Goal: Use online tool/utility: Utilize a website feature to perform a specific function

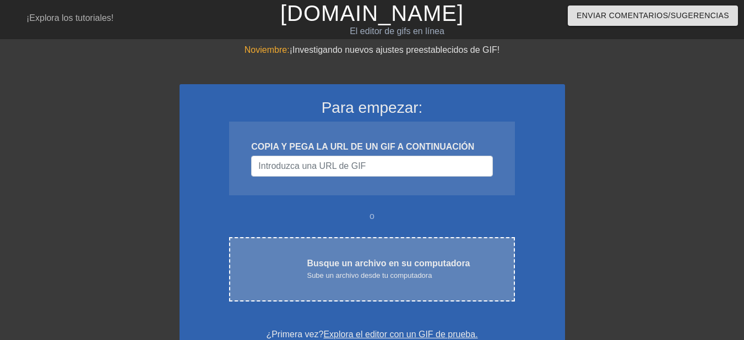
click at [331, 259] on font "Busque un archivo en su computadora" at bounding box center [388, 263] width 163 height 9
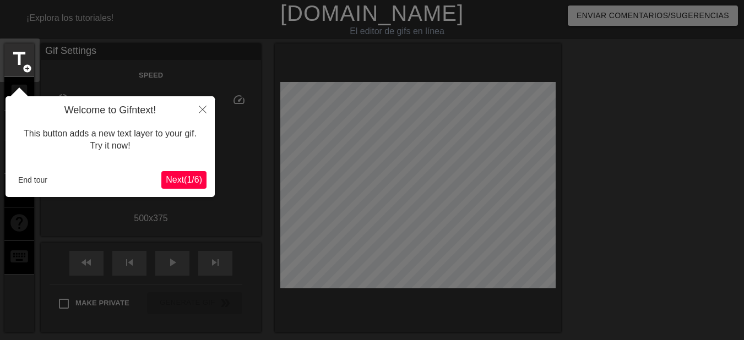
scroll to position [27, 0]
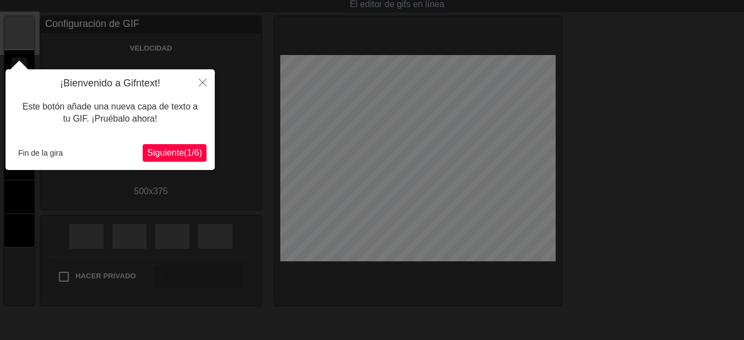
click at [151, 153] on font "Siguiente" at bounding box center [165, 152] width 37 height 9
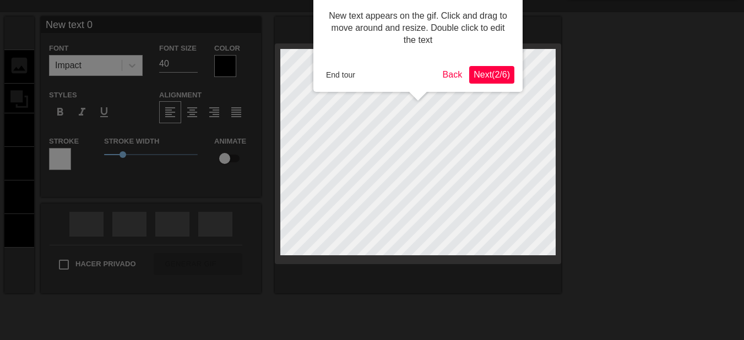
scroll to position [0, 0]
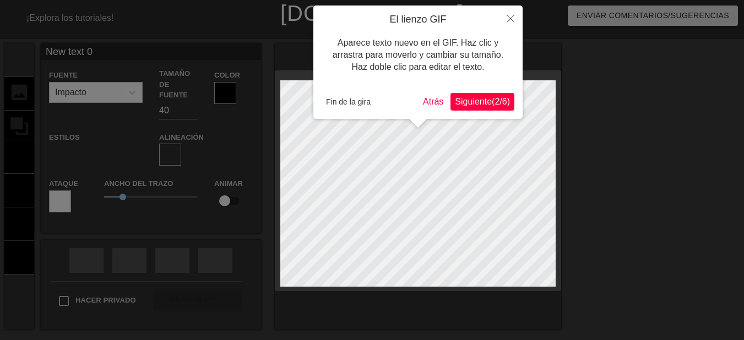
click at [459, 105] on font "Siguiente" at bounding box center [473, 101] width 37 height 9
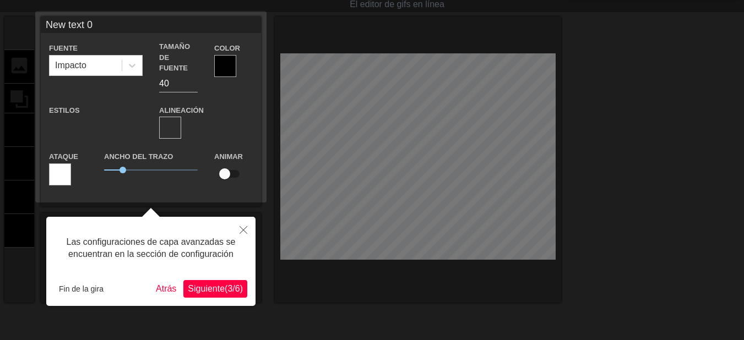
click at [227, 292] on font "3" at bounding box center [229, 288] width 5 height 9
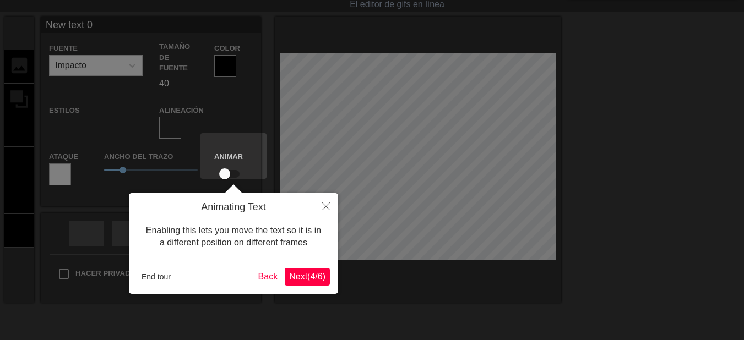
scroll to position [0, 0]
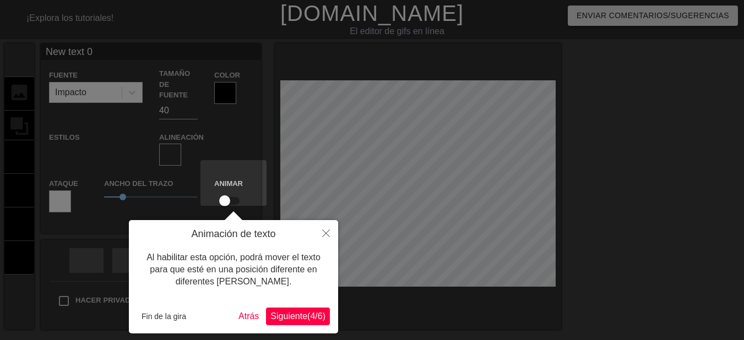
click at [307, 315] on font "(" at bounding box center [308, 316] width 3 height 9
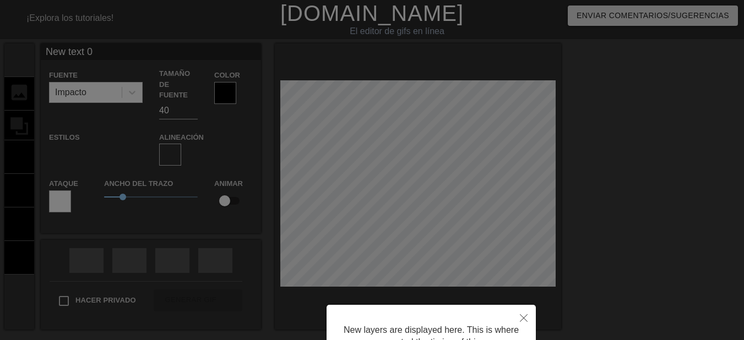
scroll to position [109, 0]
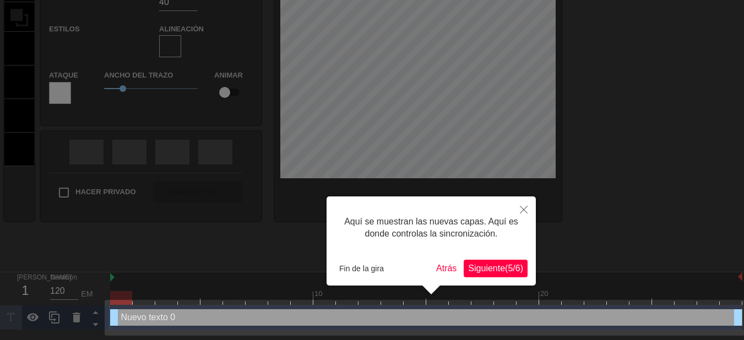
click at [481, 270] on font "Siguiente" at bounding box center [486, 268] width 37 height 9
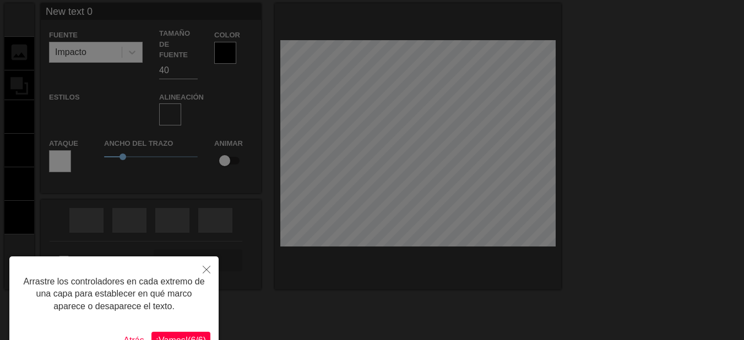
scroll to position [104, 0]
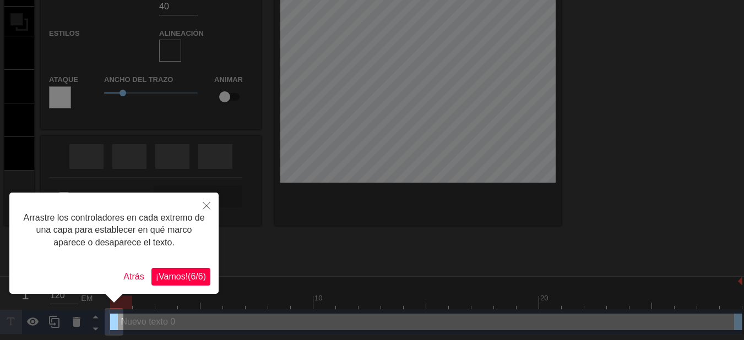
click at [173, 284] on button "¡Vamos! ( 6 / 6 )" at bounding box center [180, 277] width 59 height 18
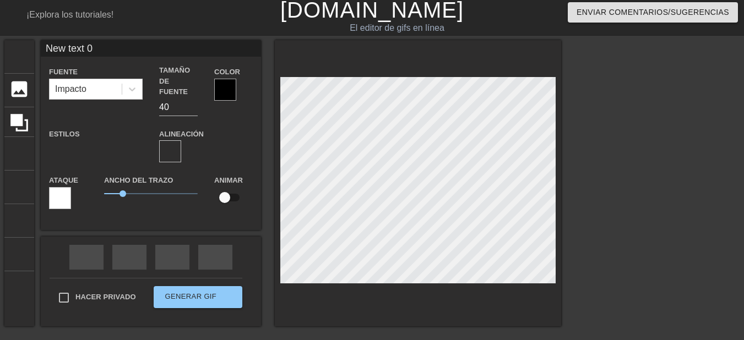
scroll to position [0, 0]
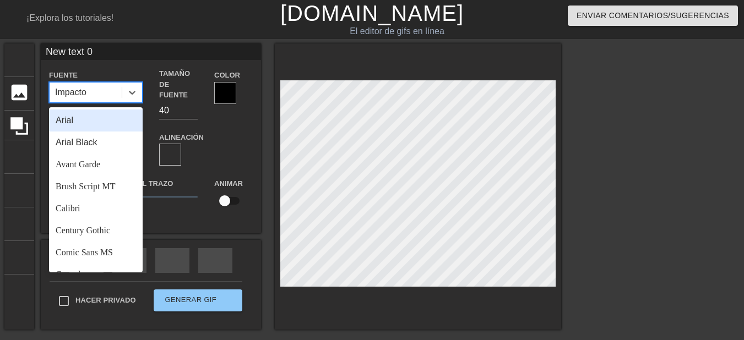
click at [84, 93] on font "Impacto" at bounding box center [70, 92] width 31 height 9
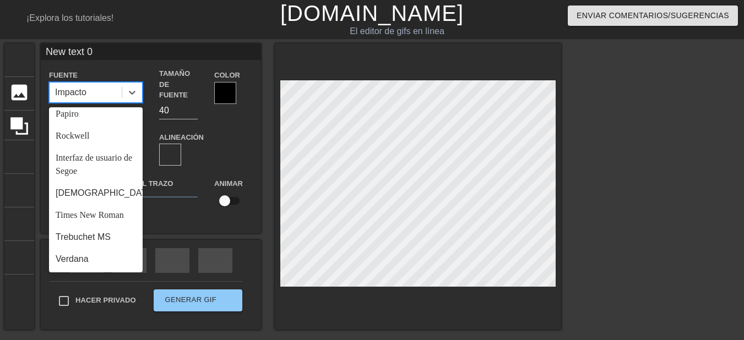
scroll to position [421, 0]
click at [220, 148] on font "formato_alinear_a_la_derecha" at bounding box center [393, 154] width 370 height 13
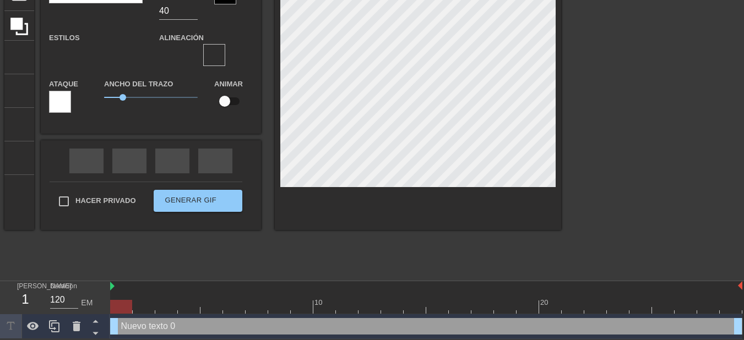
scroll to position [2, 2]
paste textarea "ＰＬＡＹＬＩＳＴ"
type input "ＰＬＡＹＬＩＳＴ"
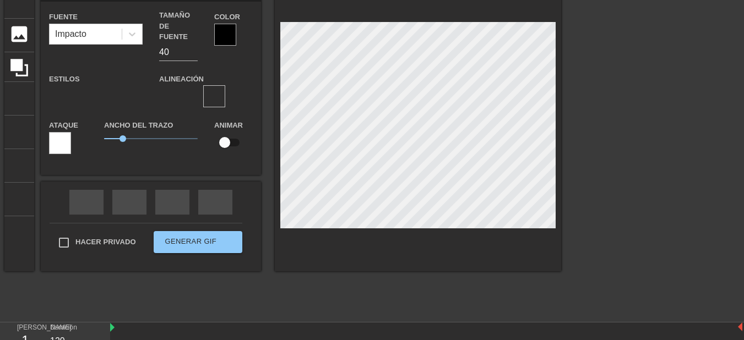
scroll to position [0, 0]
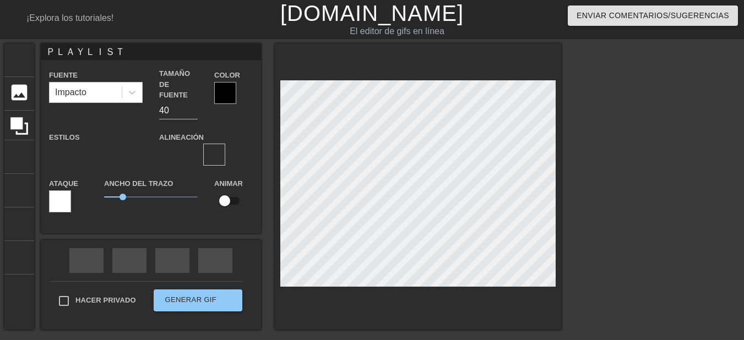
type textarea "ＰＬＡＹＬＩＳＴ"
drag, startPoint x: 132, startPoint y: 184, endPoint x: 119, endPoint y: 191, distance: 14.6
click at [119, 191] on span "0.8" at bounding box center [151, 197] width 94 height 13
click at [232, 90] on div at bounding box center [225, 93] width 22 height 22
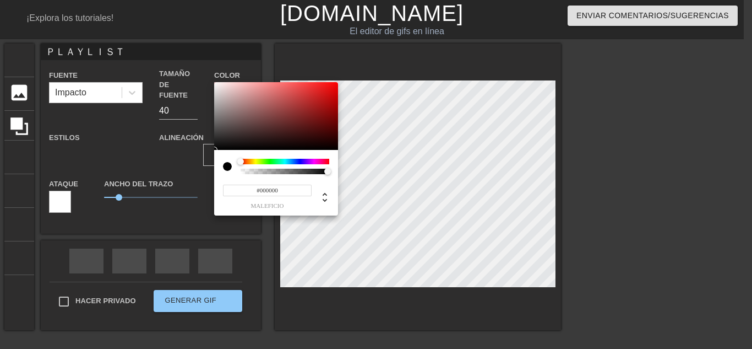
drag, startPoint x: 230, startPoint y: 167, endPoint x: 245, endPoint y: 172, distance: 15.0
click at [245, 172] on div at bounding box center [276, 166] width 106 height 15
type input "0"
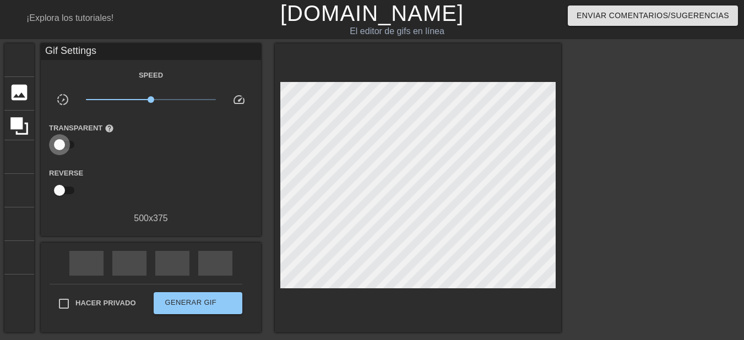
click at [63, 142] on input "checkbox" at bounding box center [59, 144] width 63 height 21
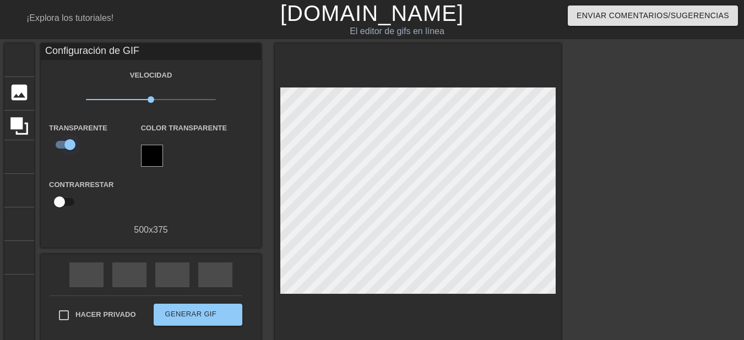
click at [63, 142] on input "checkbox" at bounding box center [70, 144] width 63 height 21
checkbox input "false"
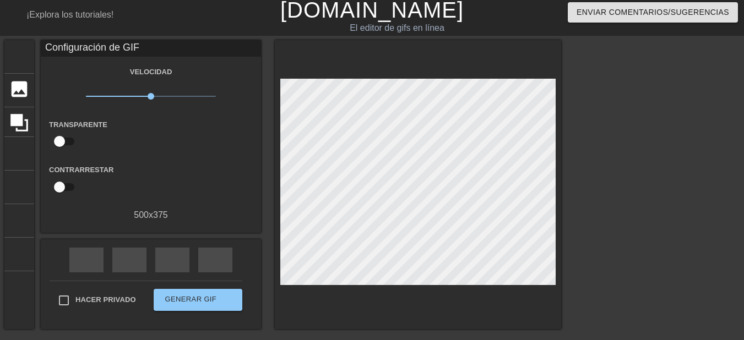
scroll to position [0, 0]
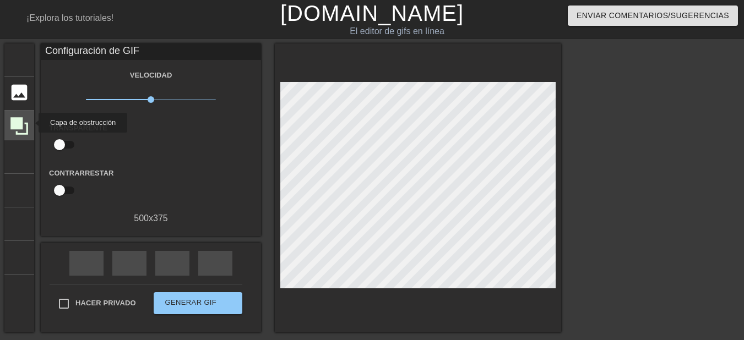
click at [31, 123] on div at bounding box center [19, 126] width 30 height 30
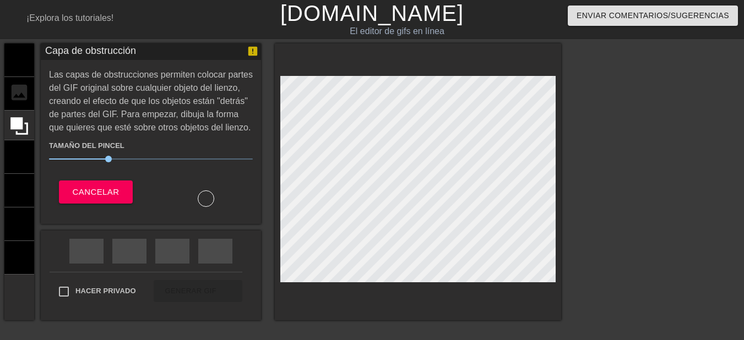
click at [25, 95] on div "título añadir_círculo imagen añadir_círculo cultivo tamaño de la foto seleccion…" at bounding box center [19, 182] width 30 height 277
click at [95, 189] on font "Cancelar" at bounding box center [95, 191] width 47 height 9
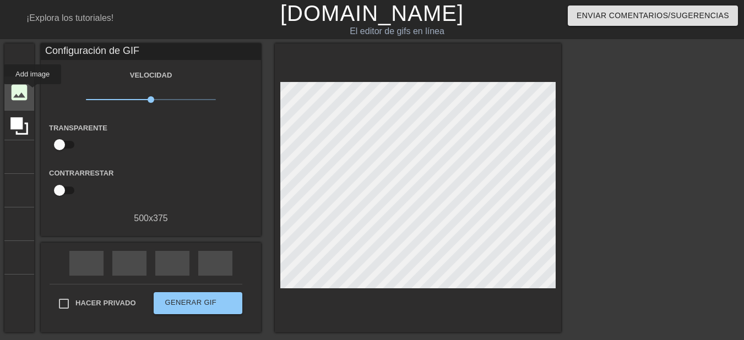
click at [29, 92] on font "imagen" at bounding box center [30, 92] width 42 height 21
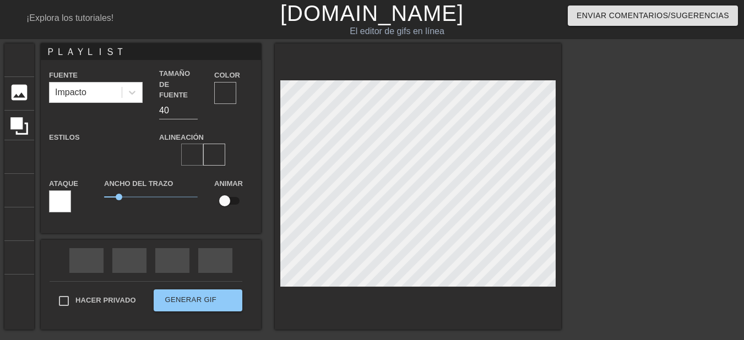
click at [196, 148] on font "formato_alinear_centrar" at bounding box center [338, 154] width 304 height 13
click at [210, 148] on font "formato_alinear_a_la_derecha" at bounding box center [393, 154] width 370 height 13
click at [242, 148] on font "formato_alinear_justificar" at bounding box center [402, 154] width 344 height 13
click at [215, 148] on font "formato_alinear_a_la_derecha" at bounding box center [393, 154] width 370 height 13
click at [226, 91] on div at bounding box center [225, 93] width 22 height 22
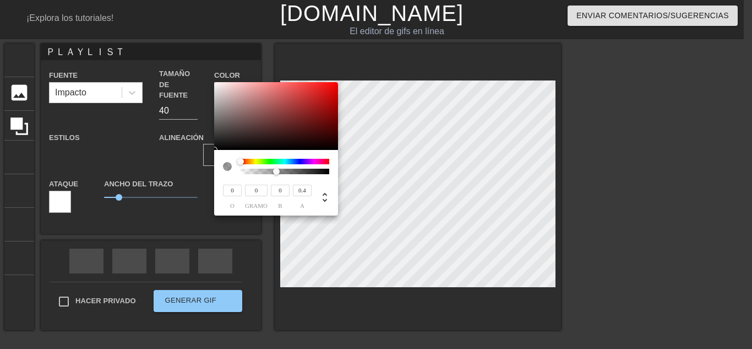
type input "0.39"
drag, startPoint x: 245, startPoint y: 175, endPoint x: 276, endPoint y: 173, distance: 31.4
click at [276, 173] on div at bounding box center [278, 172] width 7 height 7
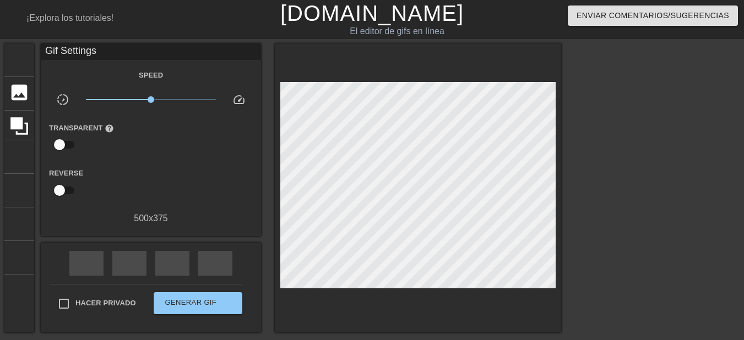
click at [70, 204] on div "Speed slow_motion_video x1.00 speed Transparent help Reverse 500 x 375" at bounding box center [151, 146] width 204 height 157
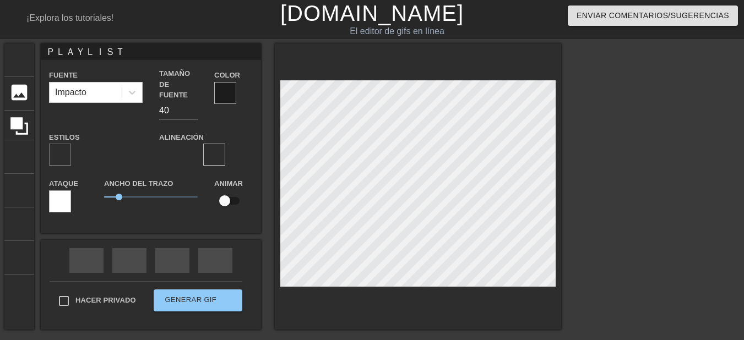
click at [59, 148] on font "formato_negrita" at bounding box center [152, 154] width 198 height 13
click at [87, 148] on font "formato_cursiva" at bounding box center [174, 154] width 198 height 13
click at [108, 148] on font "formato_subrayado" at bounding box center [209, 154] width 225 height 13
click at [128, 145] on div "formato_negrita formato_cursiva formato_subrayado" at bounding box center [96, 155] width 94 height 22
click at [139, 144] on div "formato_negrita formato_cursiva formato_subrayado" at bounding box center [96, 155] width 94 height 22
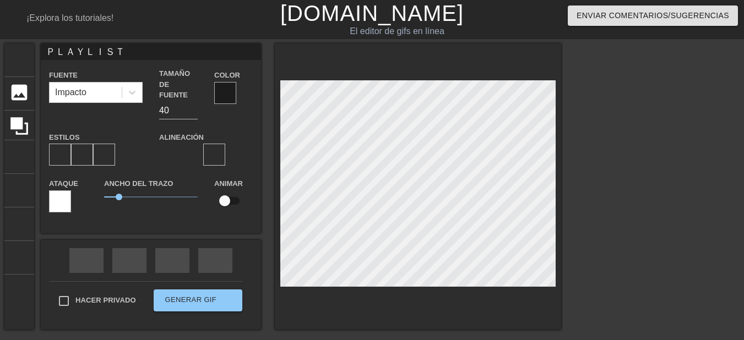
click at [84, 148] on font "formato_cursiva" at bounding box center [174, 154] width 198 height 13
click at [62, 148] on font "formato_negrita" at bounding box center [152, 154] width 198 height 13
click at [95, 144] on div "formato_subrayado" at bounding box center [104, 155] width 22 height 22
click at [78, 148] on font "formato_cursiva" at bounding box center [174, 154] width 198 height 13
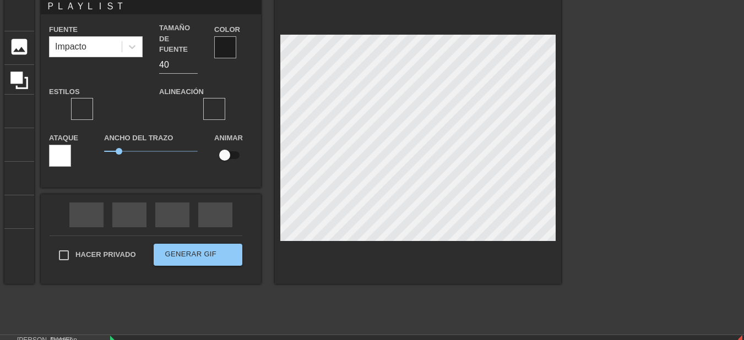
scroll to position [101, 0]
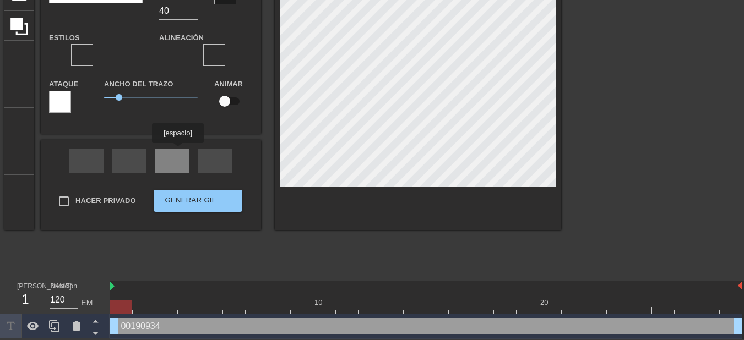
click at [178, 151] on div "flecha de reproducción" at bounding box center [172, 161] width 34 height 25
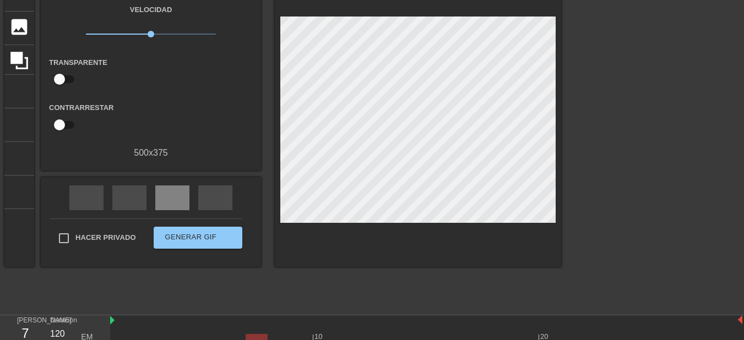
scroll to position [46, 0]
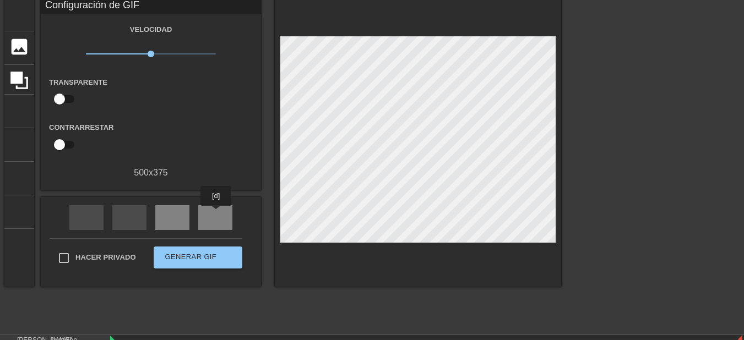
click at [216, 214] on font "saltar_siguiente" at bounding box center [315, 216] width 212 height 13
click at [165, 213] on div "pausa" at bounding box center [172, 217] width 34 height 25
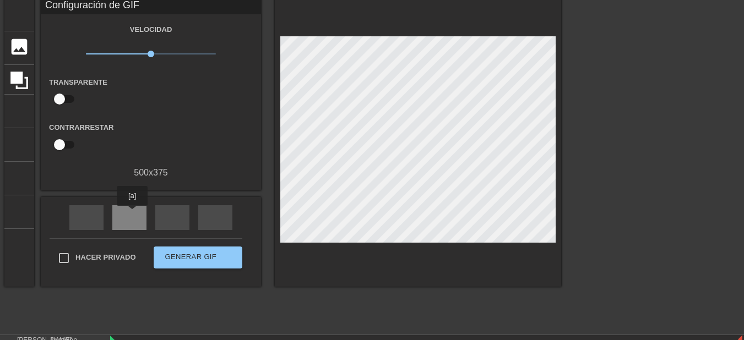
click at [132, 214] on font "saltar_anterior" at bounding box center [222, 216] width 198 height 13
click at [74, 215] on div "rebobinado rápido" at bounding box center [86, 217] width 34 height 25
click at [90, 220] on font "rebobinado rápido" at bounding box center [184, 216] width 208 height 13
click at [162, 219] on div "flecha de reproducción" at bounding box center [172, 217] width 34 height 25
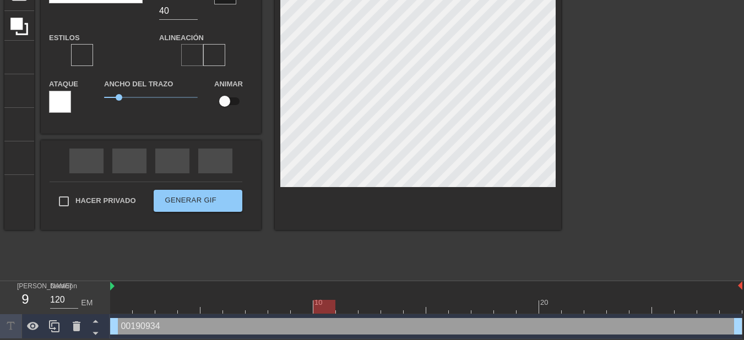
scroll to position [101, 0]
click at [32, 326] on icon at bounding box center [33, 326] width 12 height 8
click at [32, 326] on icon at bounding box center [32, 326] width 13 height 13
click at [8, 327] on icon at bounding box center [10, 326] width 13 height 13
click at [93, 324] on icon at bounding box center [96, 322] width 14 height 14
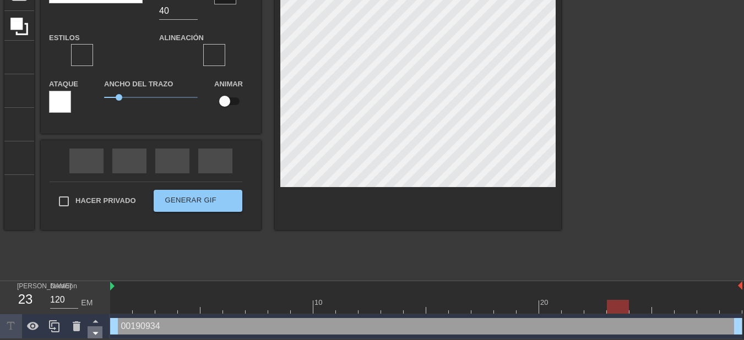
click at [93, 333] on icon at bounding box center [96, 334] width 14 height 14
type input "120"
drag, startPoint x: 468, startPoint y: 326, endPoint x: 512, endPoint y: 328, distance: 43.6
click at [512, 328] on div "00190934 mango de arrastre mango de arrastre" at bounding box center [426, 326] width 632 height 17
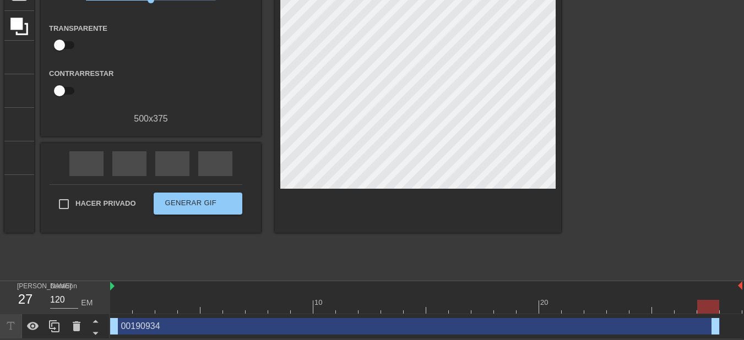
drag, startPoint x: 741, startPoint y: 328, endPoint x: 713, endPoint y: 326, distance: 27.6
click at [30, 331] on icon at bounding box center [32, 326] width 13 height 13
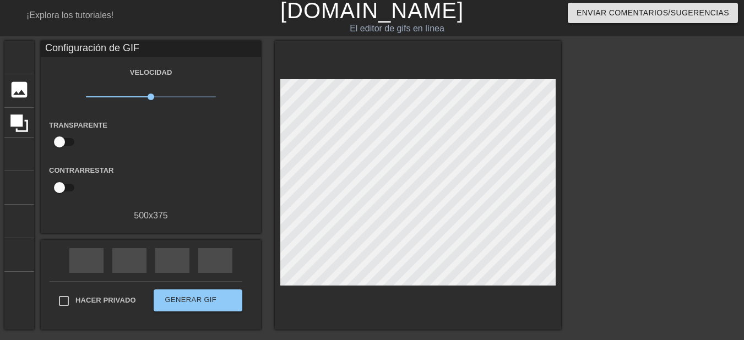
scroll to position [0, 0]
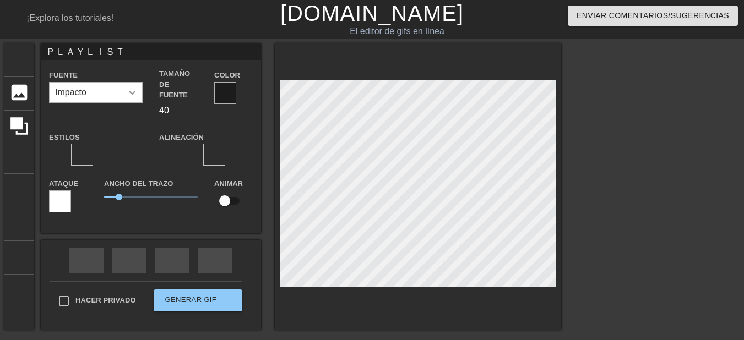
click at [134, 91] on icon at bounding box center [132, 93] width 7 height 4
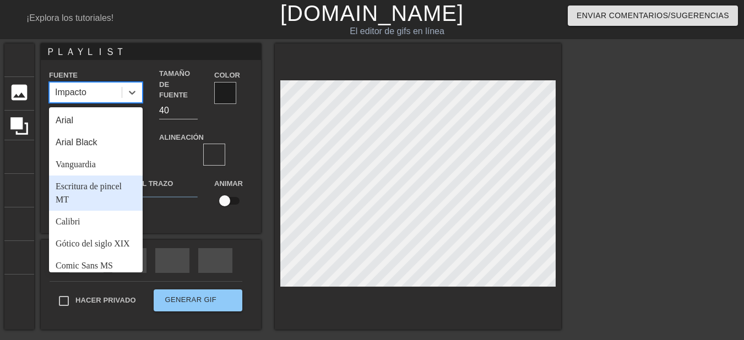
click at [100, 192] on div "Escritura de pincel MT" at bounding box center [96, 193] width 94 height 35
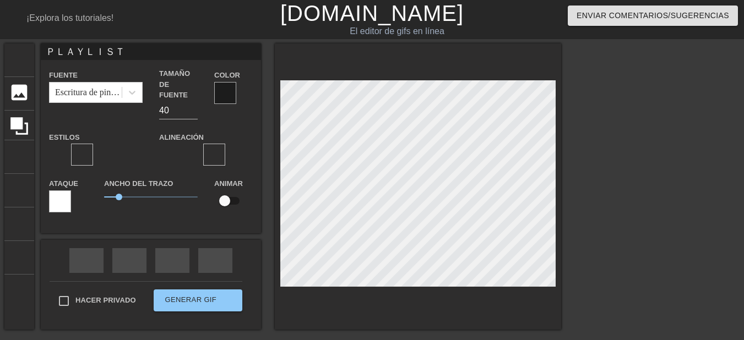
scroll to position [2, 1]
drag, startPoint x: 138, startPoint y: 185, endPoint x: 163, endPoint y: 182, distance: 25.4
click at [163, 191] on span "3.2" at bounding box center [151, 197] width 94 height 13
click at [240, 95] on div "Color" at bounding box center [233, 86] width 39 height 36
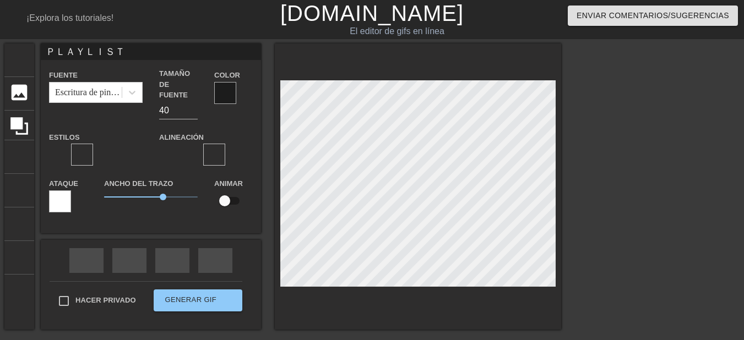
click at [224, 93] on div at bounding box center [225, 93] width 22 height 22
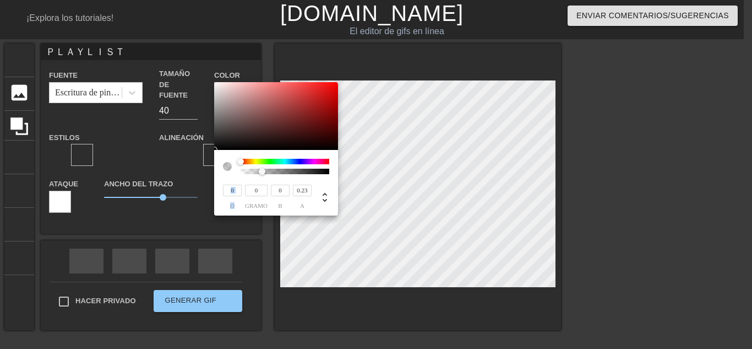
type input "0.22"
drag, startPoint x: 277, startPoint y: 172, endPoint x: 261, endPoint y: 179, distance: 17.5
click at [261, 179] on div "0 o 0 gramo 0 b 0.22 a" at bounding box center [276, 183] width 124 height 66
